Goal: Navigation & Orientation: Find specific page/section

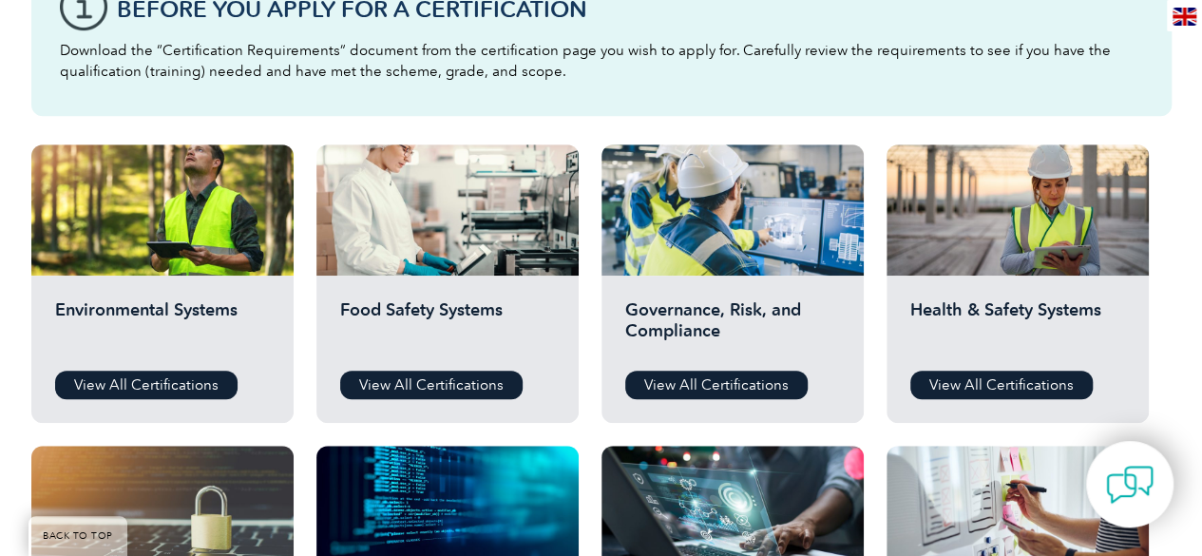
scroll to position [579, 0]
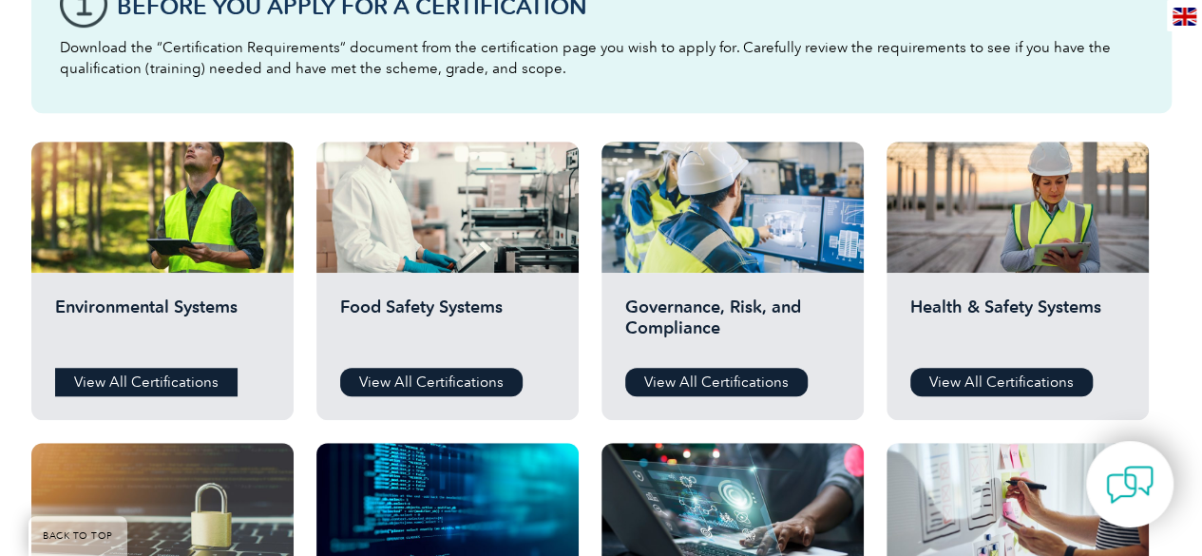
click at [157, 374] on link "View All Certifications" at bounding box center [146, 382] width 182 height 29
click at [988, 384] on link "View All Certifications" at bounding box center [1001, 382] width 182 height 29
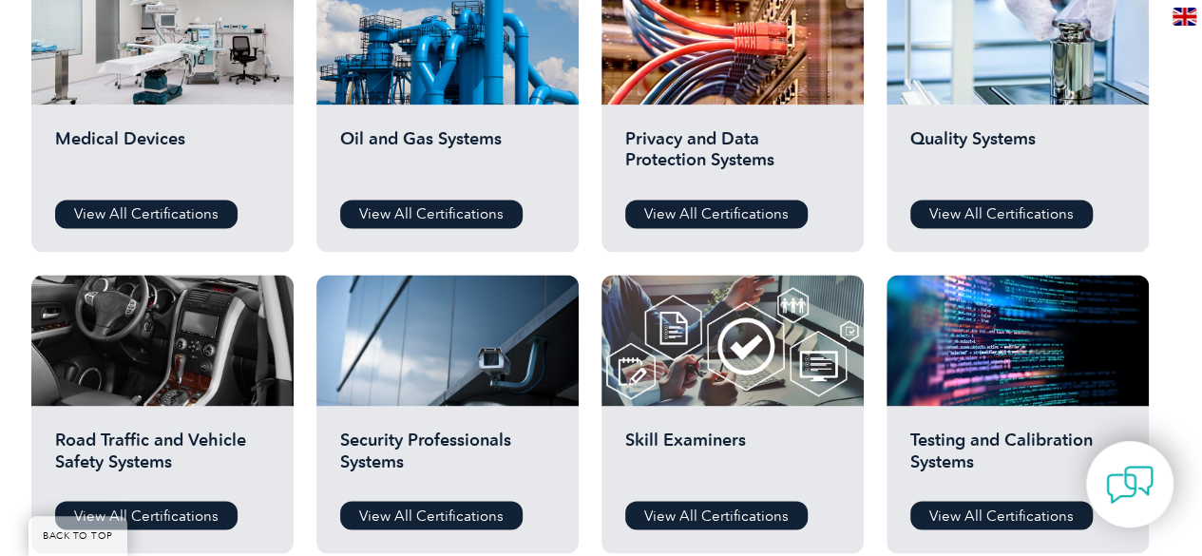
scroll to position [1333, 0]
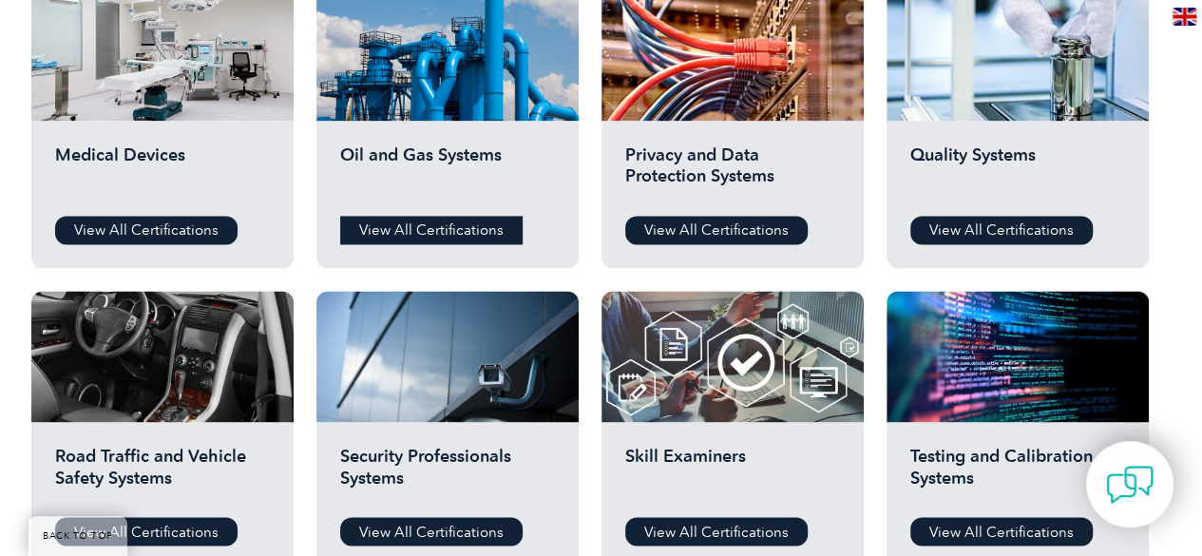
click at [440, 239] on link "View All Certifications" at bounding box center [431, 230] width 182 height 29
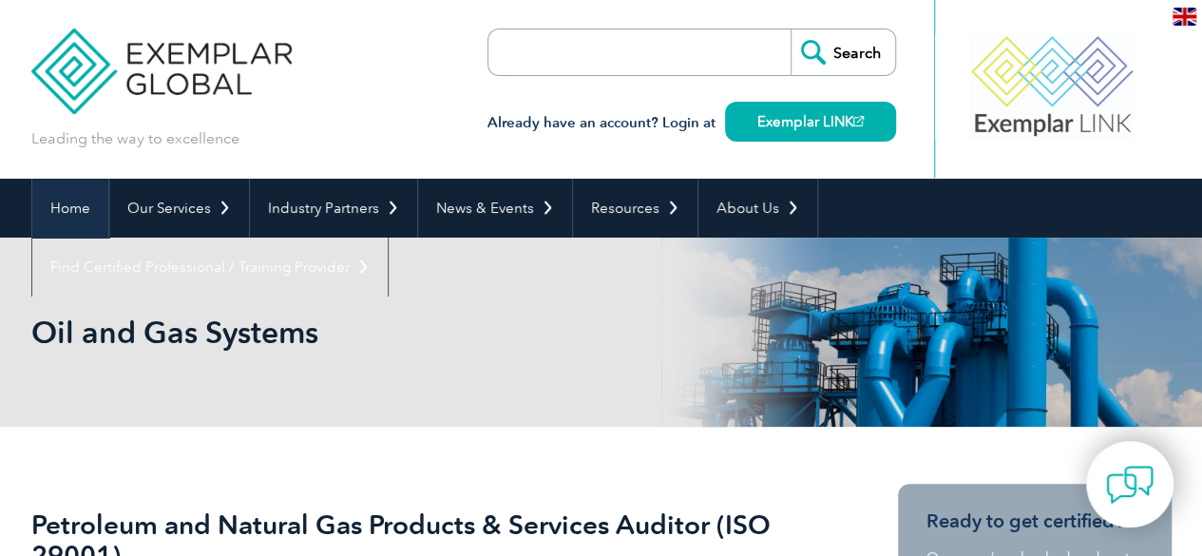
click at [72, 210] on link "Home" at bounding box center [70, 208] width 76 height 59
